Goal: Transaction & Acquisition: Purchase product/service

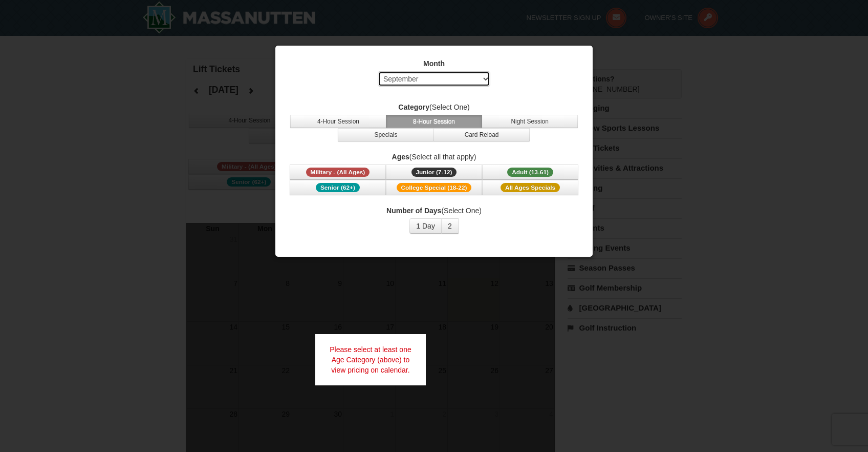
click at [454, 78] on select "Select September October November December January February March April May Jun…" at bounding box center [434, 78] width 113 height 15
click at [378, 71] on select "Select September October November December January February March April May Jun…" at bounding box center [434, 78] width 113 height 15
click at [426, 79] on select "Select September October November December January February March April May Jun…" at bounding box center [434, 78] width 113 height 15
select select "1"
click at [378, 71] on select "Select September October November December January February March April May Jun…" at bounding box center [434, 78] width 113 height 15
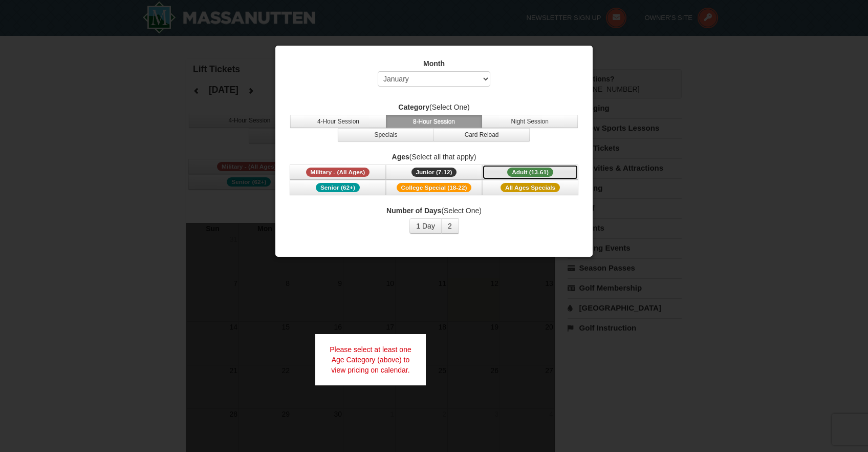
click at [533, 173] on span "Adult (13-61)" at bounding box center [530, 171] width 46 height 9
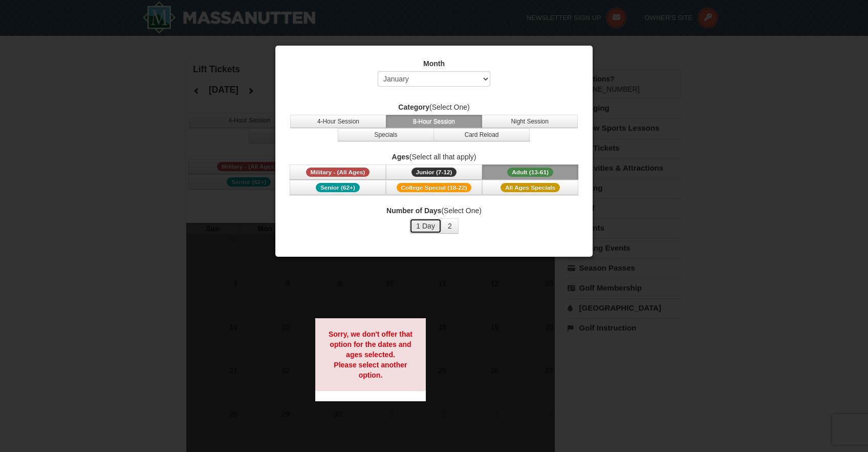
click at [430, 229] on button "1 Day" at bounding box center [426, 225] width 32 height 15
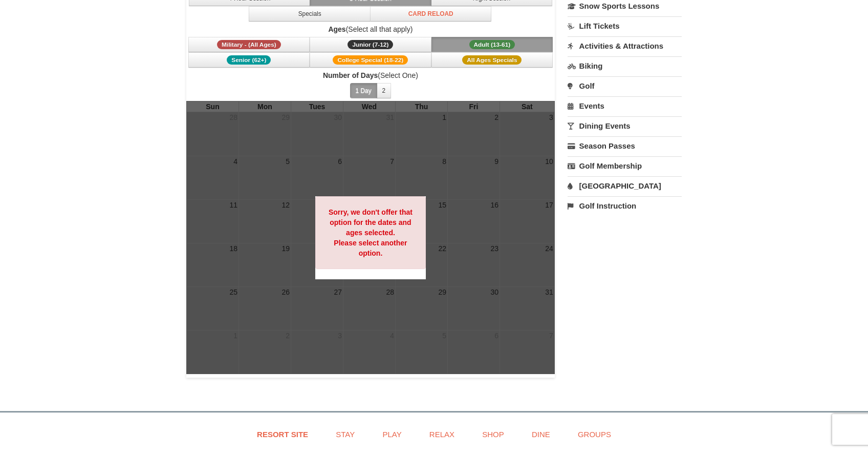
scroll to position [132, 0]
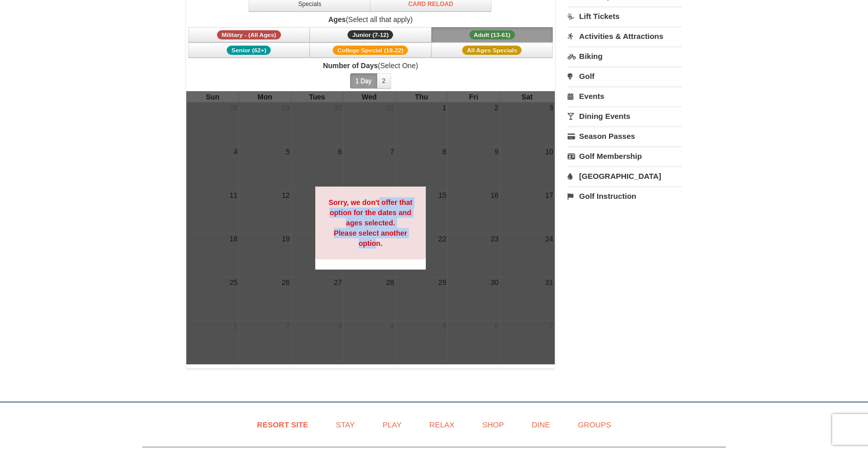
drag, startPoint x: 379, startPoint y: 198, endPoint x: 377, endPoint y: 241, distance: 42.6
click at [377, 241] on strong "Sorry, we don't offer that option for the dates and ages selected. Please selec…" at bounding box center [371, 222] width 84 height 49
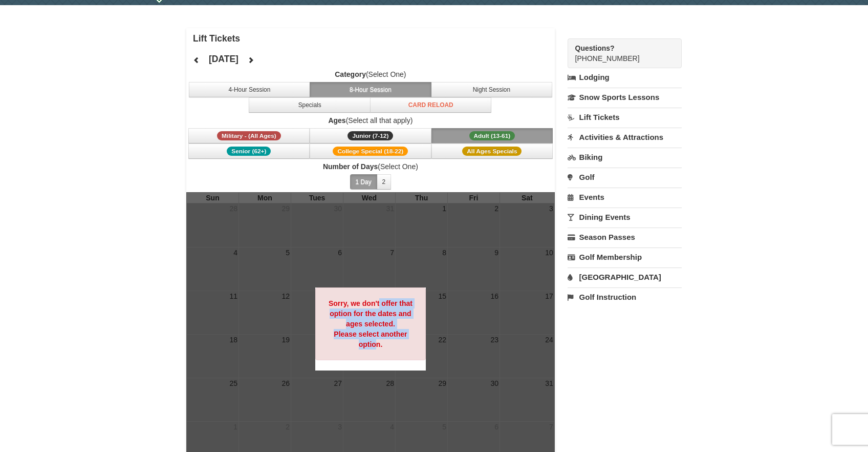
scroll to position [0, 0]
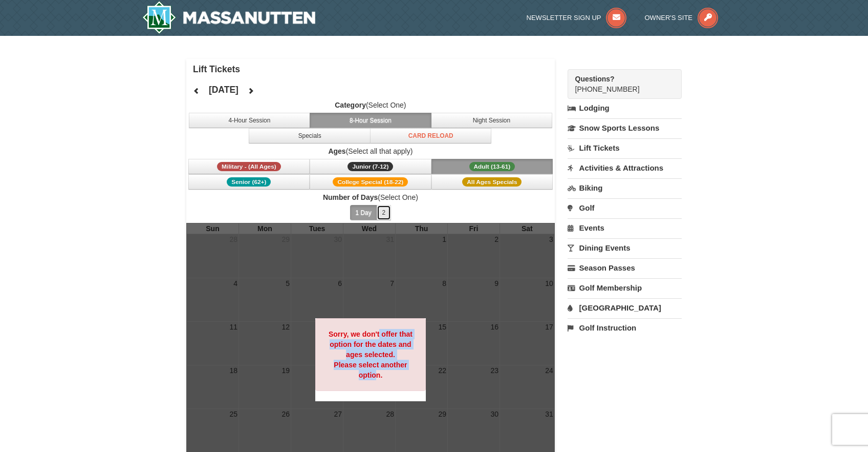
click at [389, 212] on button "2" at bounding box center [384, 212] width 15 height 15
click at [366, 217] on button "1 Day" at bounding box center [363, 212] width 27 height 15
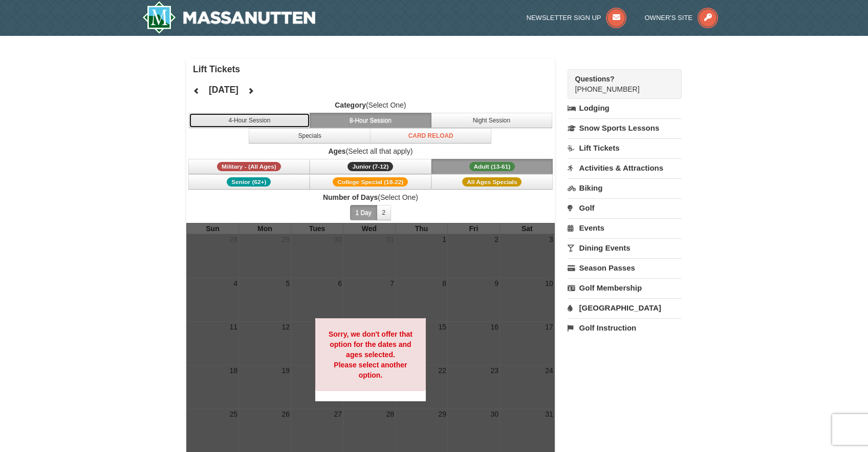
click at [282, 124] on button "4-Hour Session" at bounding box center [250, 120] width 122 height 15
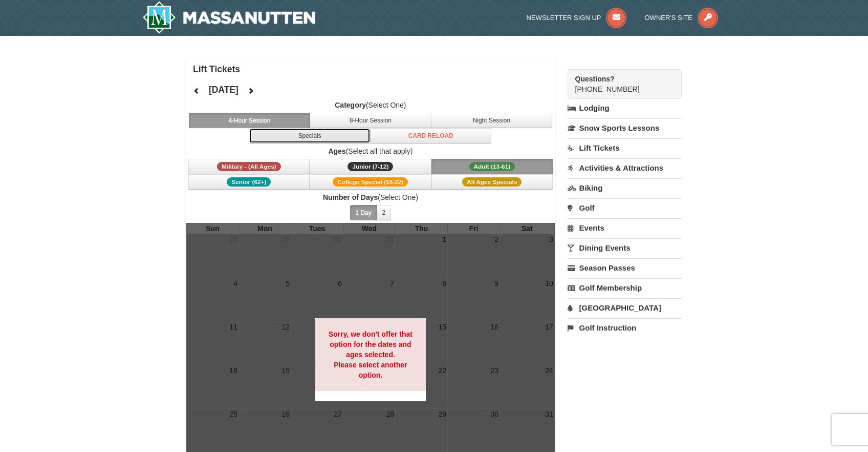
click at [307, 141] on button "Specials" at bounding box center [310, 135] width 122 height 15
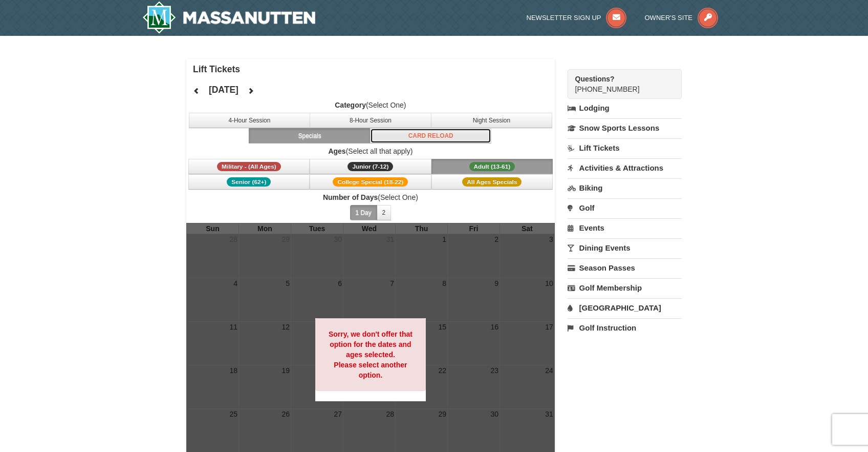
click at [431, 136] on button "Card Reload" at bounding box center [431, 135] width 122 height 15
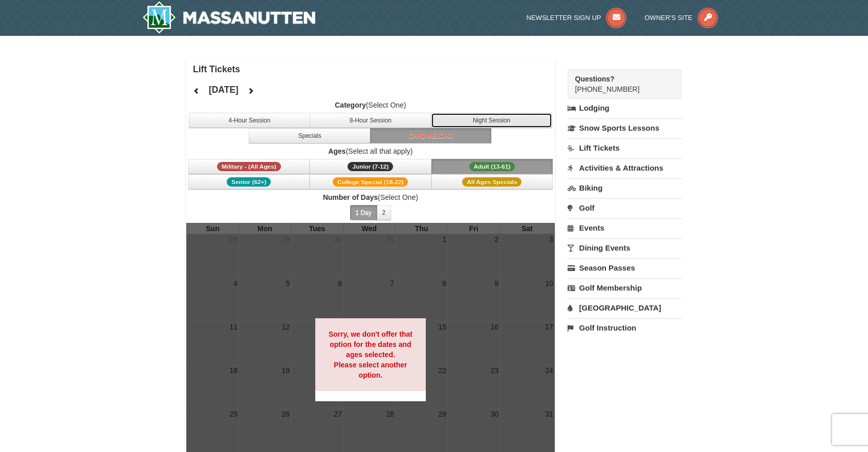
click at [474, 122] on button "Night Session" at bounding box center [492, 120] width 122 height 15
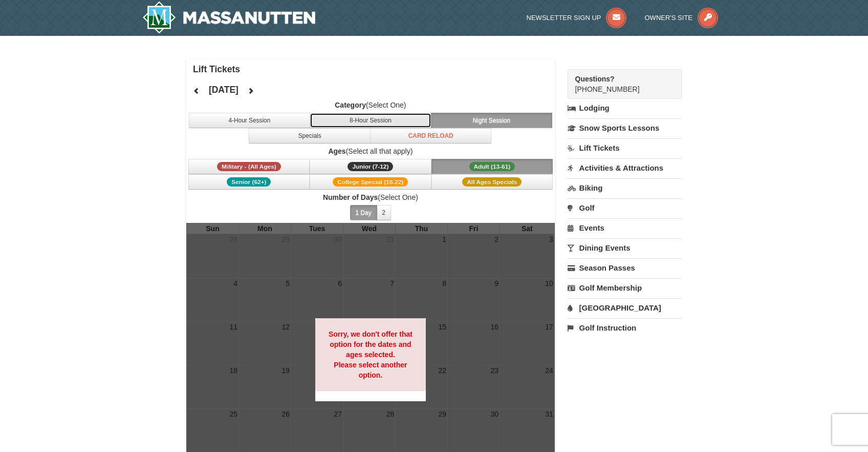
click at [387, 122] on button "8-Hour Session" at bounding box center [371, 120] width 122 height 15
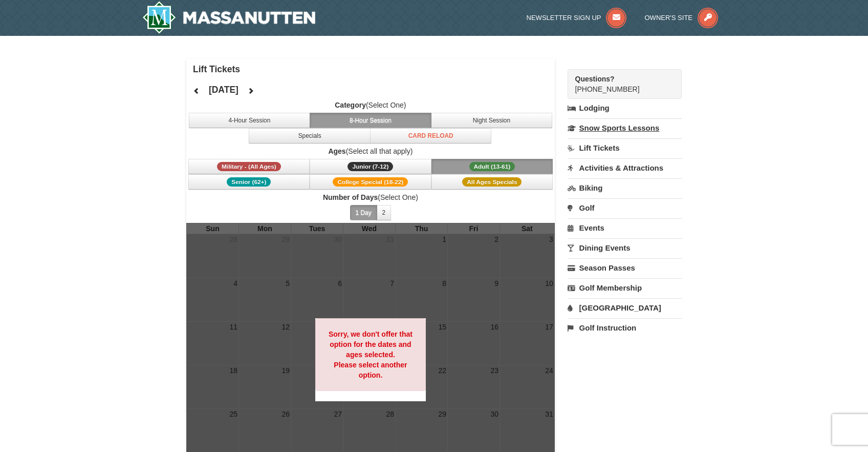
click at [606, 133] on link "Snow Sports Lessons" at bounding box center [625, 127] width 114 height 19
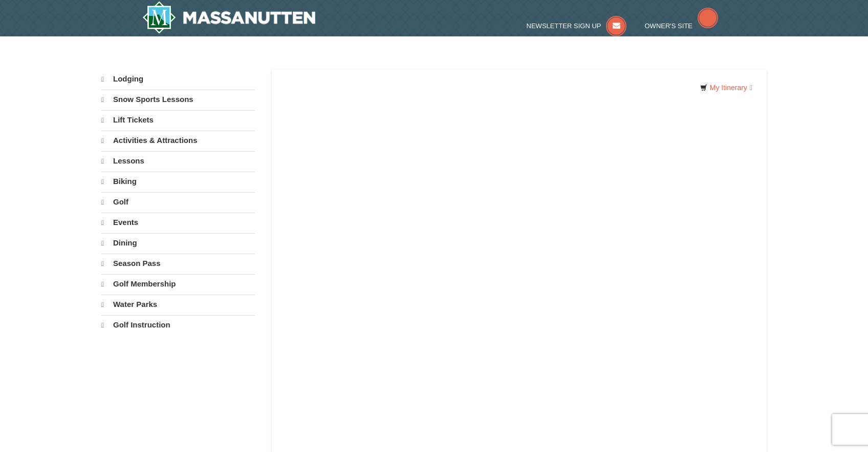
select select "9"
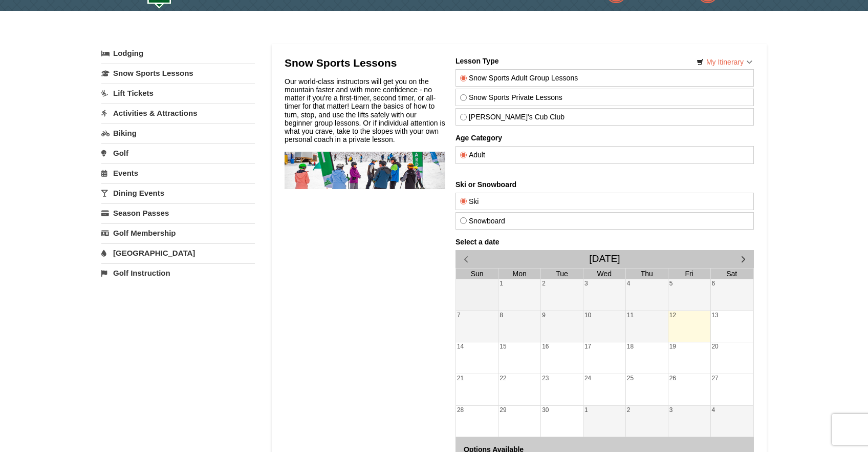
scroll to position [40, 0]
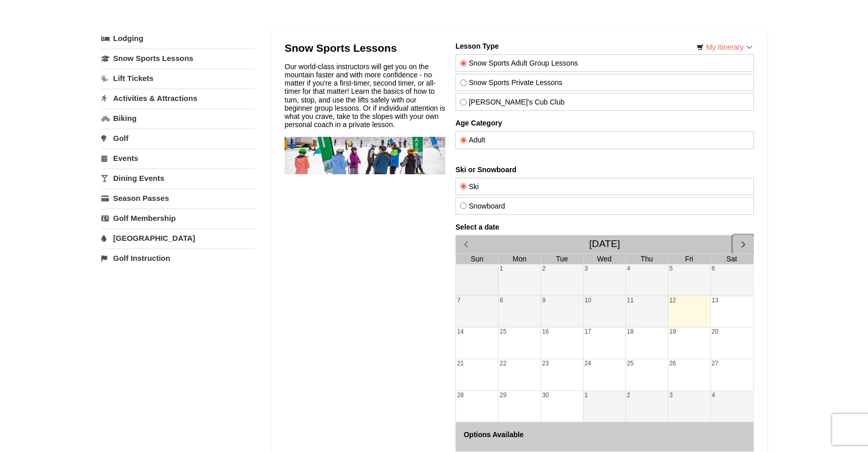
click at [746, 242] on span "button" at bounding box center [743, 244] width 11 height 11
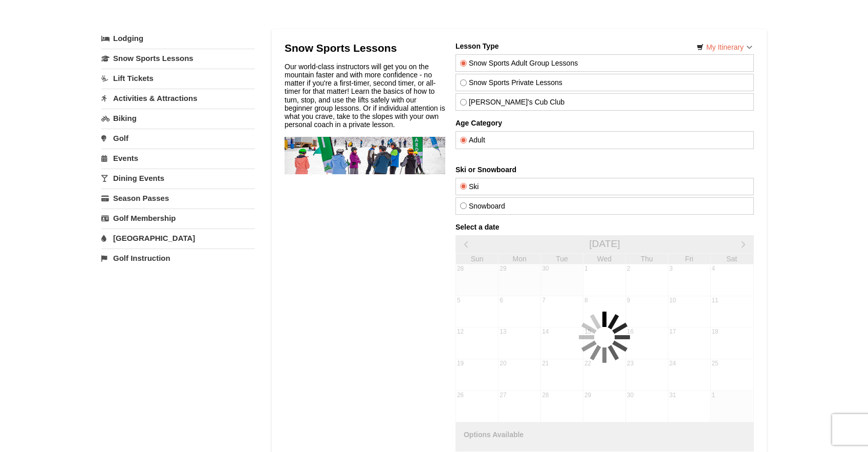
click at [746, 242] on div at bounding box center [605, 337] width 298 height 228
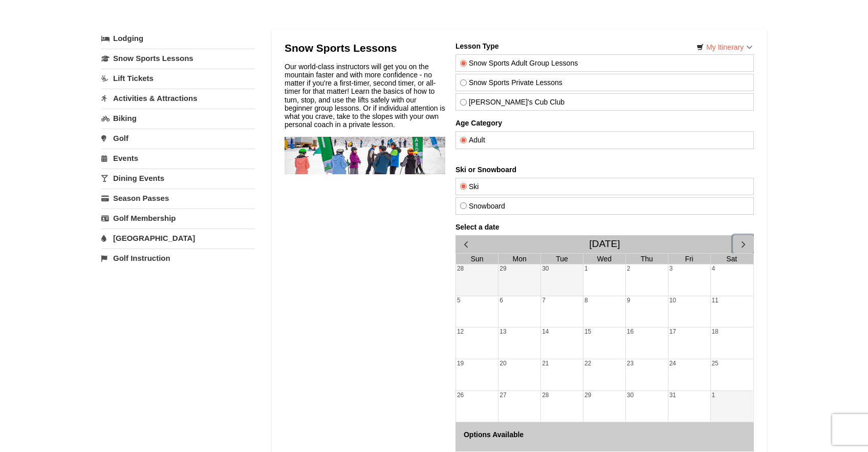
click at [746, 242] on span "button" at bounding box center [743, 244] width 11 height 11
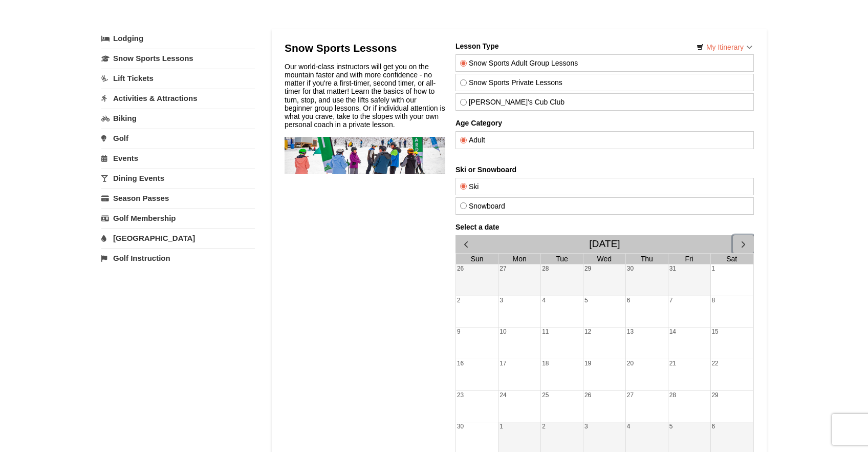
click at [746, 242] on span "button" at bounding box center [743, 244] width 11 height 11
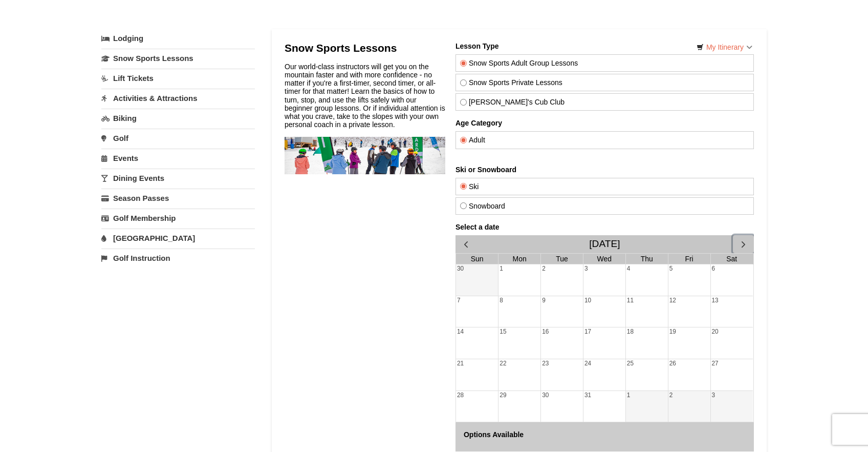
click at [746, 242] on span "button" at bounding box center [743, 244] width 11 height 11
click at [529, 306] on div "5" at bounding box center [520, 311] width 42 height 31
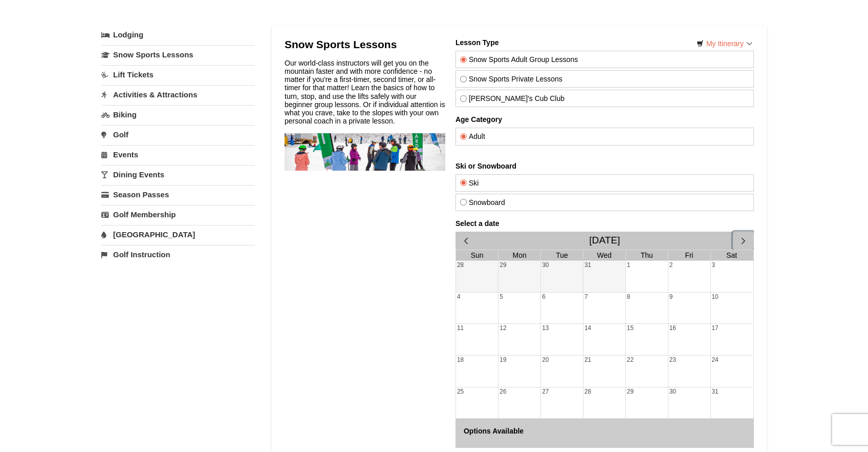
scroll to position [24, 0]
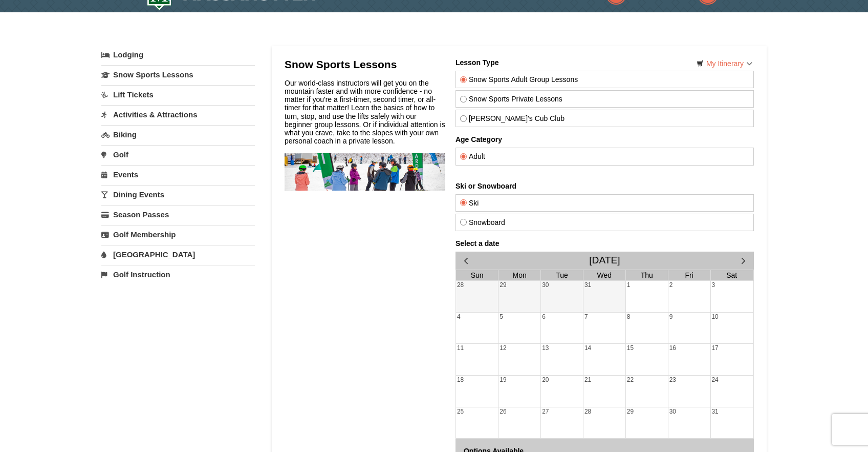
click at [467, 226] on div "Snowboard" at bounding box center [605, 221] width 298 height 17
click at [460, 221] on input "Snowboard" at bounding box center [463, 222] width 7 height 7
radio input "true"
click at [527, 326] on div "5" at bounding box center [520, 327] width 42 height 31
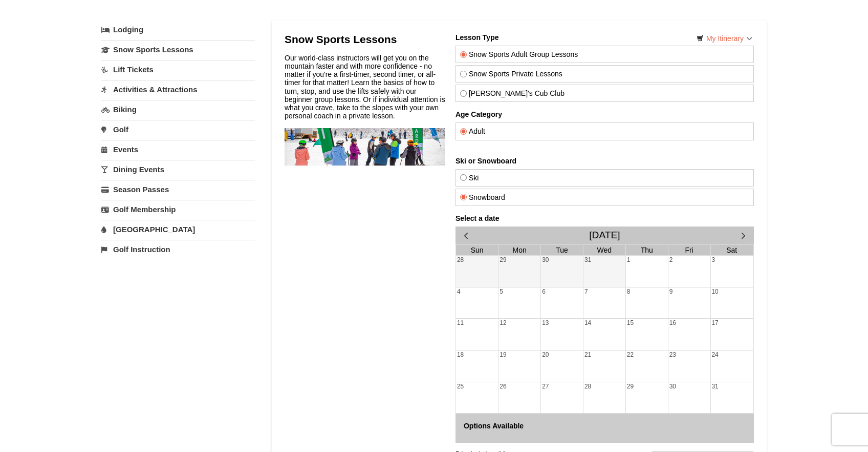
scroll to position [49, 0]
click at [471, 239] on span "button" at bounding box center [466, 234] width 11 height 11
click at [738, 235] on span "button" at bounding box center [743, 234] width 11 height 11
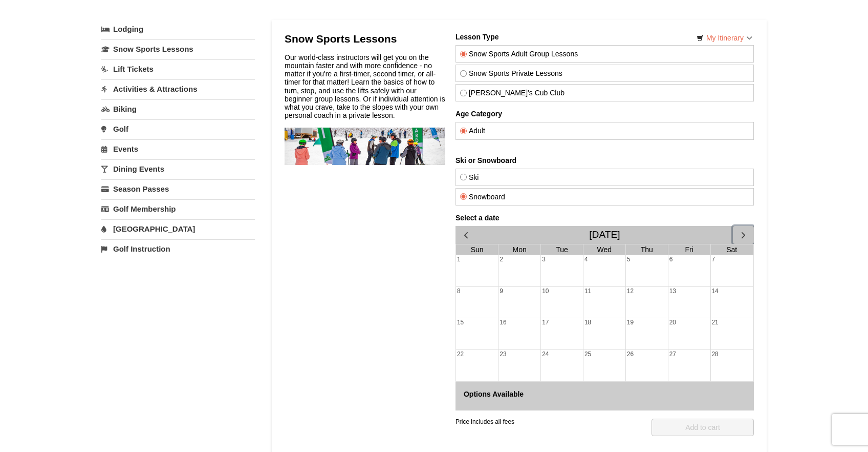
click at [738, 235] on span "button" at bounding box center [743, 234] width 11 height 11
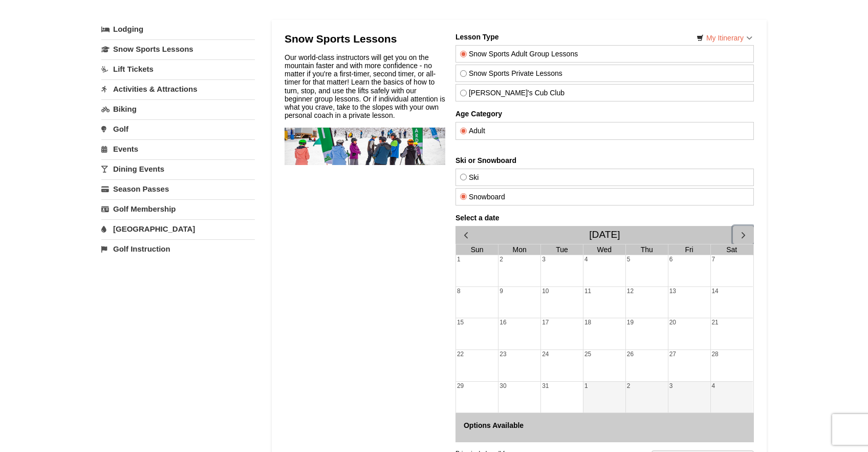
scroll to position [0, 0]
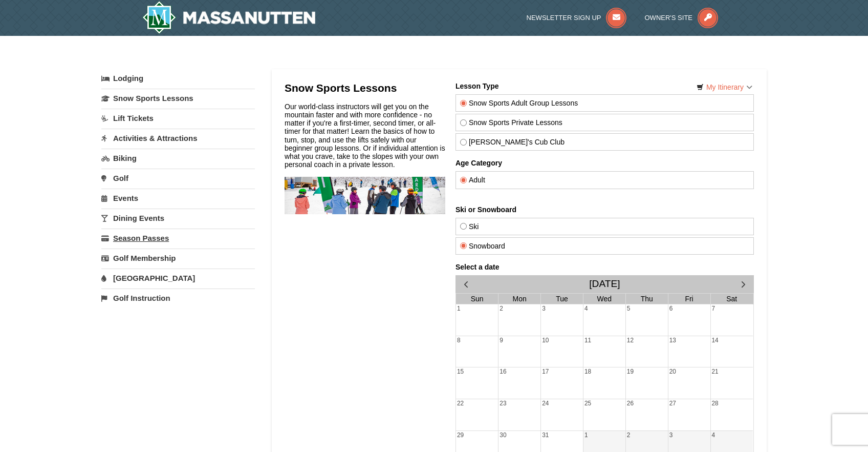
click at [118, 245] on link "Season Passes" at bounding box center [178, 237] width 154 height 19
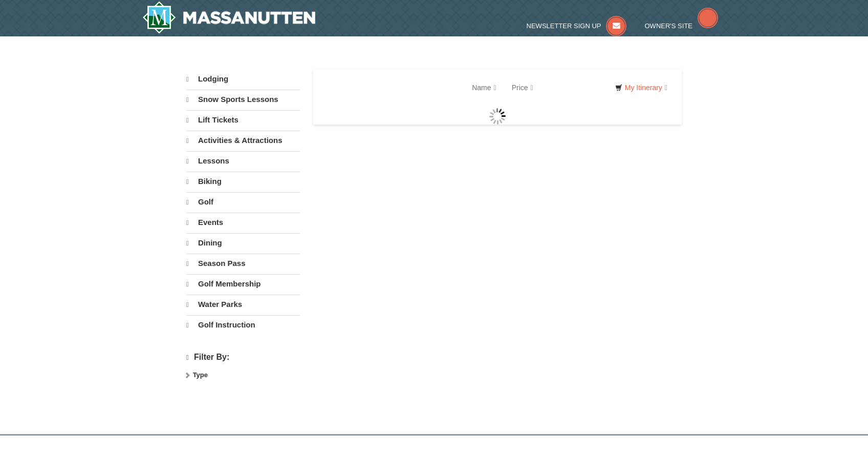
select select "9"
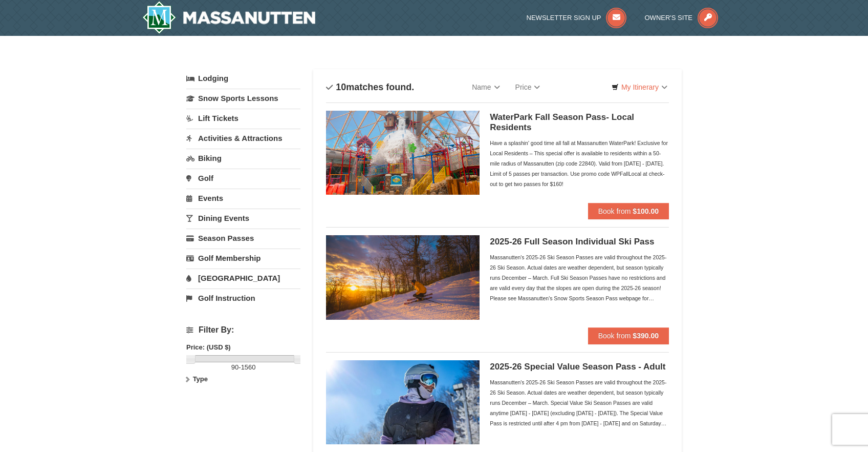
click at [538, 261] on div "Massanutten's 2025-26 Ski Season Passes are valid throughout the 2025-26 Ski Se…" at bounding box center [579, 277] width 179 height 51
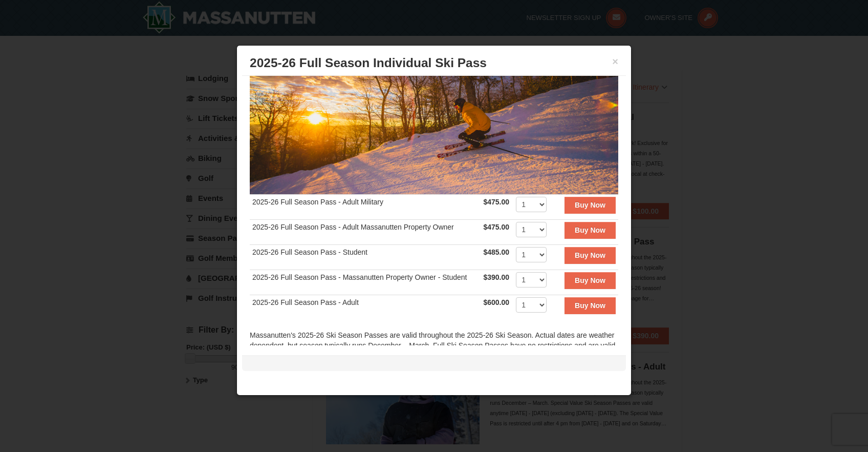
scroll to position [97, 0]
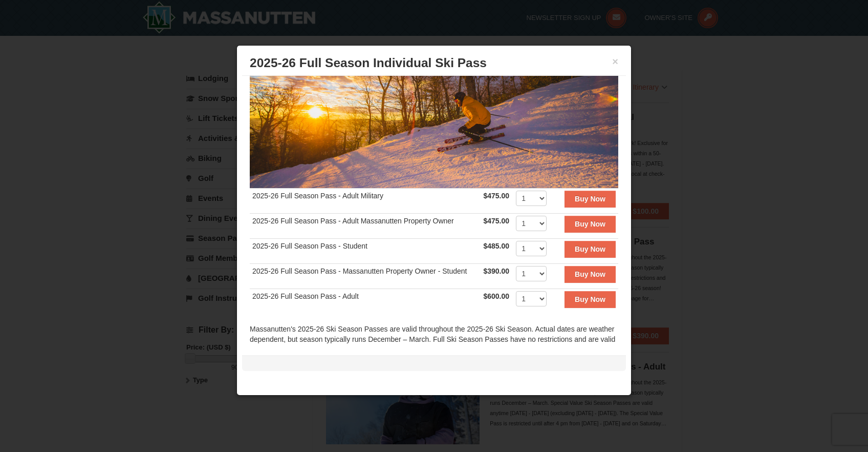
click at [313, 294] on td "2025-26 Full Season Pass - Adult" at bounding box center [365, 301] width 231 height 25
drag, startPoint x: 313, startPoint y: 294, endPoint x: 355, endPoint y: 294, distance: 42.0
click at [355, 294] on td "2025-26 Full Season Pass - Adult" at bounding box center [365, 301] width 231 height 25
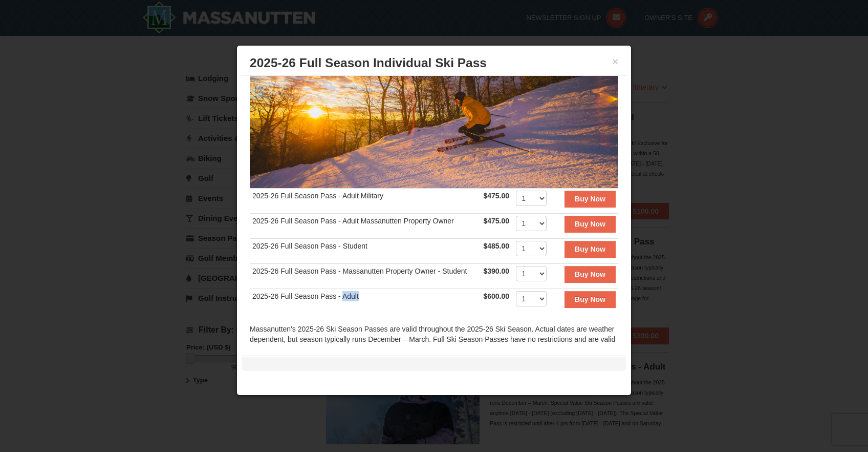
click at [355, 294] on td "2025-26 Full Season Pass - Adult" at bounding box center [365, 301] width 231 height 25
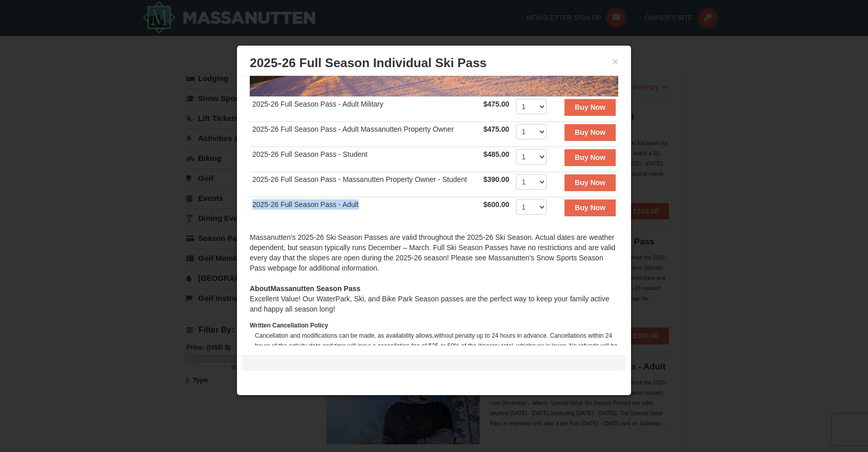
scroll to position [190, 0]
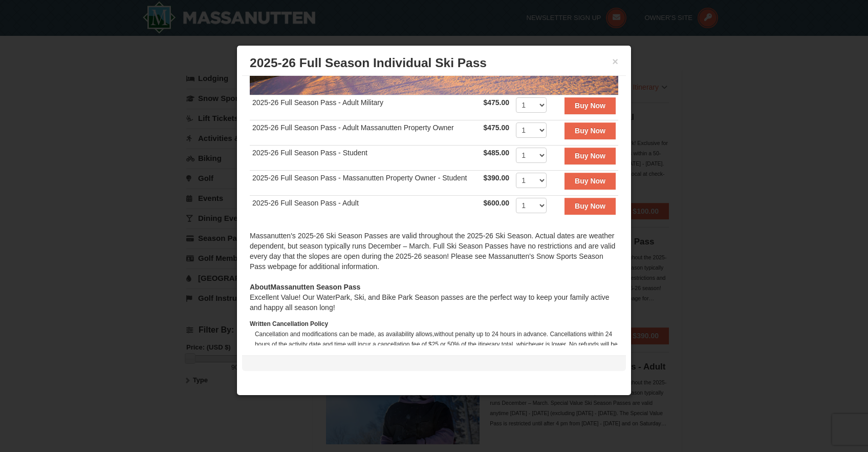
click at [355, 249] on div "Massanutten's 2025-26 Ski Season Passes are valid throughout the 2025-26 Ski Se…" at bounding box center [434, 255] width 369 height 51
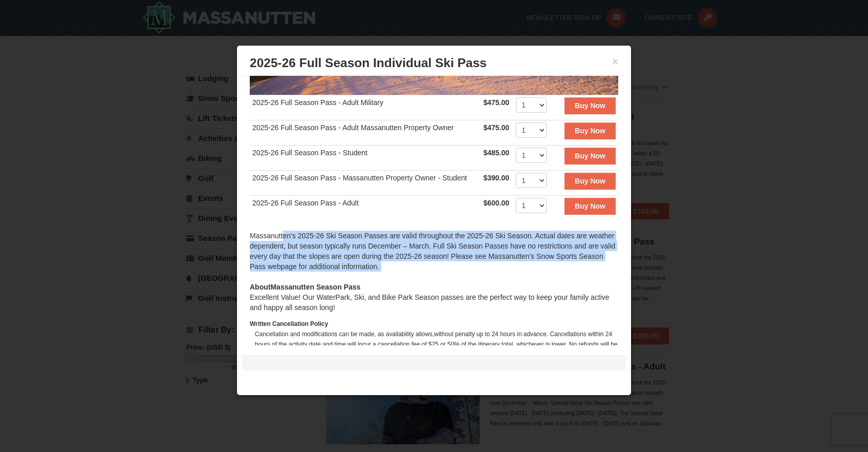
click at [355, 249] on div "Massanutten's 2025-26 Ski Season Passes are valid throughout the 2025-26 Ski Se…" at bounding box center [434, 255] width 369 height 51
click at [332, 237] on div "Massanutten's 2025-26 Ski Season Passes are valid throughout the 2025-26 Ski Se…" at bounding box center [434, 255] width 369 height 51
drag, startPoint x: 332, startPoint y: 237, endPoint x: 332, endPoint y: 270, distance: 32.8
click at [332, 270] on div "Massanutten's 2025-26 Ski Season Passes are valid throughout the 2025-26 Ski Se…" at bounding box center [434, 255] width 369 height 51
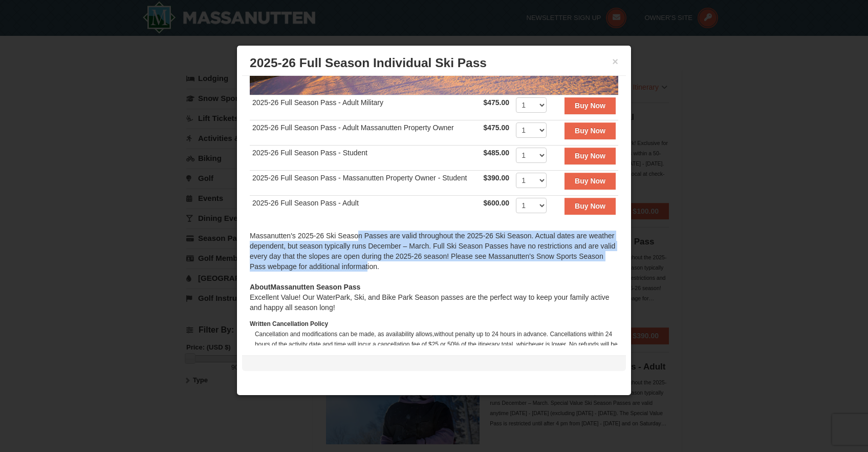
drag, startPoint x: 332, startPoint y: 270, endPoint x: 331, endPoint y: 237, distance: 32.8
click at [331, 237] on div "Massanutten's 2025-26 Ski Season Passes are valid throughout the 2025-26 Ski Se…" at bounding box center [434, 255] width 369 height 51
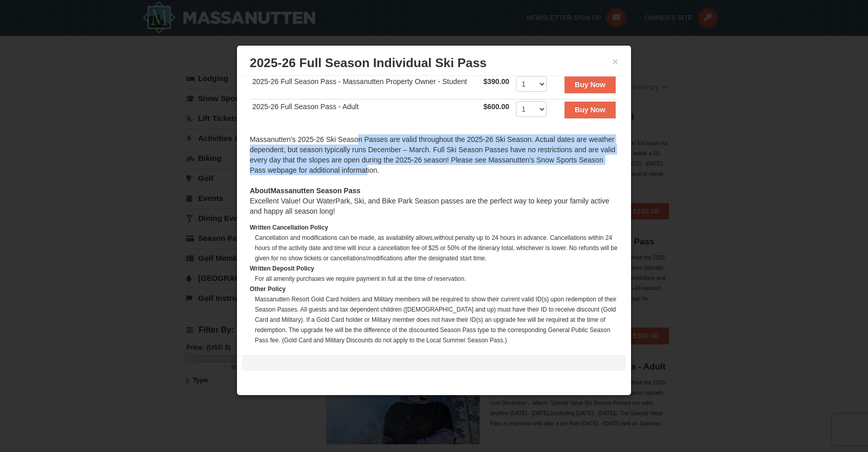
scroll to position [292, 0]
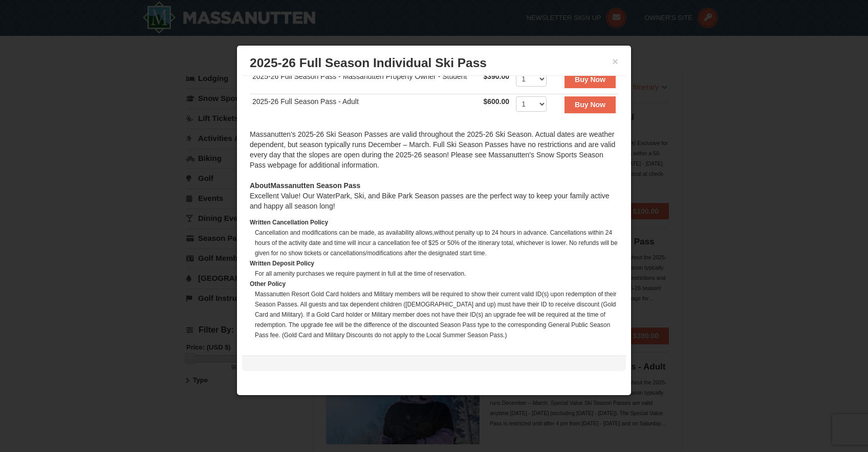
click at [737, 233] on div at bounding box center [434, 226] width 868 height 452
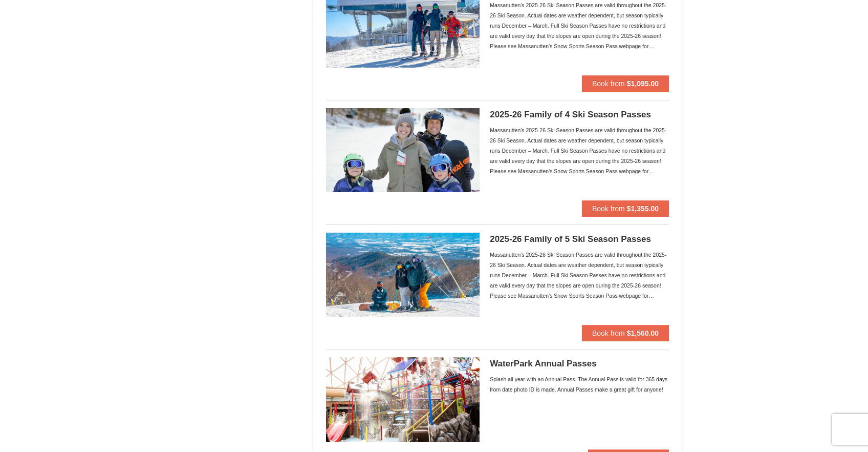
scroll to position [501, 0]
